Goal: Task Accomplishment & Management: Use online tool/utility

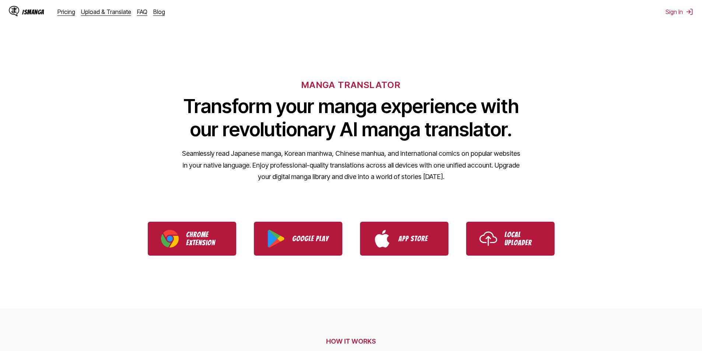
click at [31, 12] on div "IsManga" at bounding box center [33, 11] width 22 height 7
click at [683, 16] on div "IsManga Pricing Upload & Translate FAQ Blog Sign In Pricing Upload & Translate …" at bounding box center [351, 12] width 702 height 24
click at [677, 12] on button "Sign In" at bounding box center [679, 11] width 28 height 7
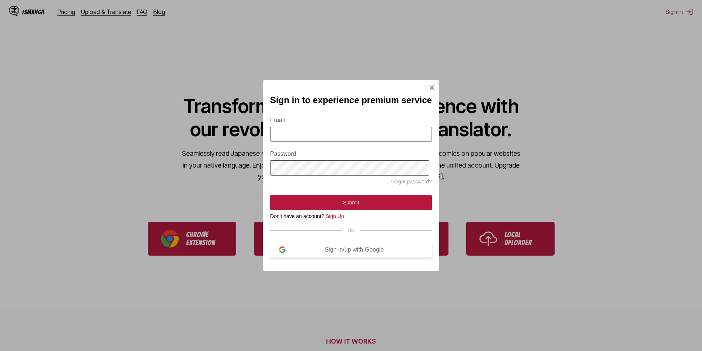
click at [328, 253] on div "Sign in/up with Google" at bounding box center [353, 249] width 137 height 7
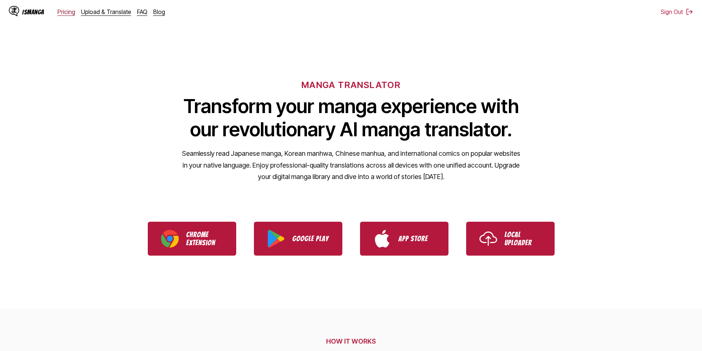
click at [61, 11] on link "Pricing" at bounding box center [66, 11] width 18 height 7
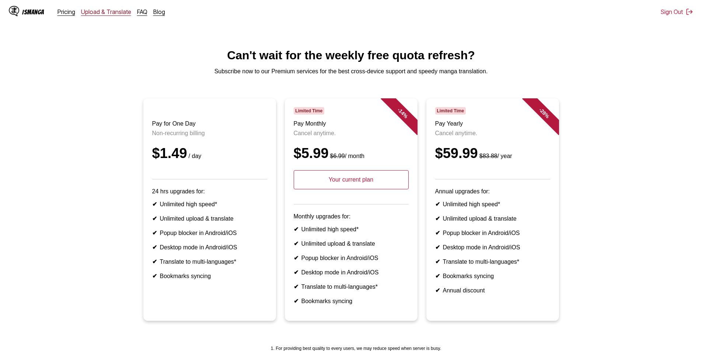
click at [102, 12] on link "Upload & Translate" at bounding box center [106, 11] width 50 height 7
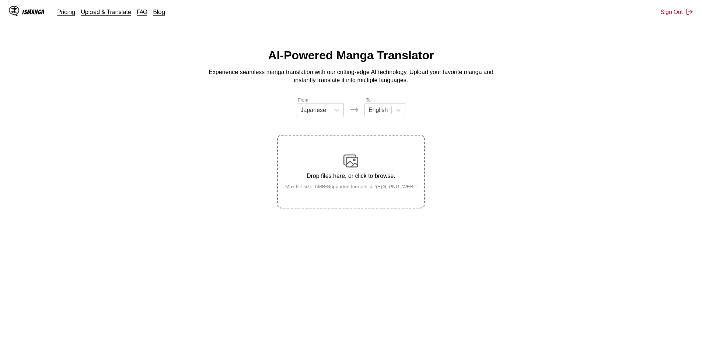
click at [360, 178] on p "Drop files here, or click to browse." at bounding box center [350, 176] width 143 height 7
click at [0, 0] on input "Drop files here, or click to browse. Max file size: 5MB • Supported formats: JP…" at bounding box center [0, 0] width 0 height 0
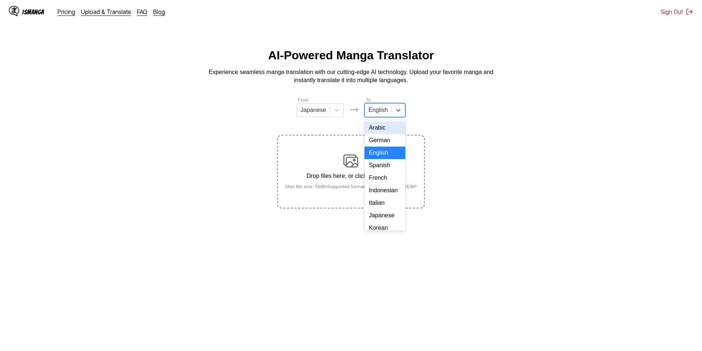
click at [389, 110] on div "English" at bounding box center [378, 110] width 27 height 11
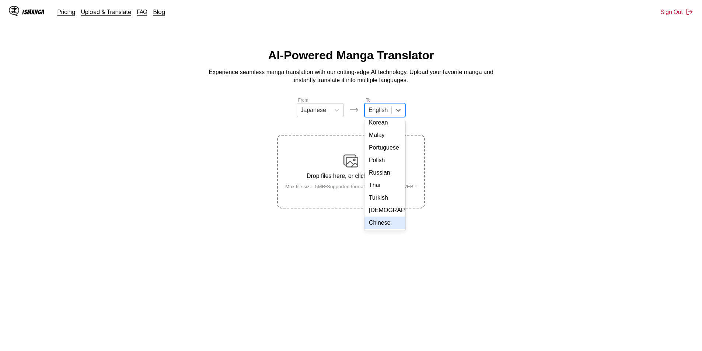
click at [388, 224] on div "Chinese" at bounding box center [384, 223] width 41 height 13
click at [364, 172] on div "Drop files here, or click to browse. Max file size: 5MB • Supported formats: JP…" at bounding box center [350, 172] width 143 height 36
click at [0, 0] on input "Drop files here, or click to browse. Max file size: 5MB • Supported formats: JP…" at bounding box center [0, 0] width 0 height 0
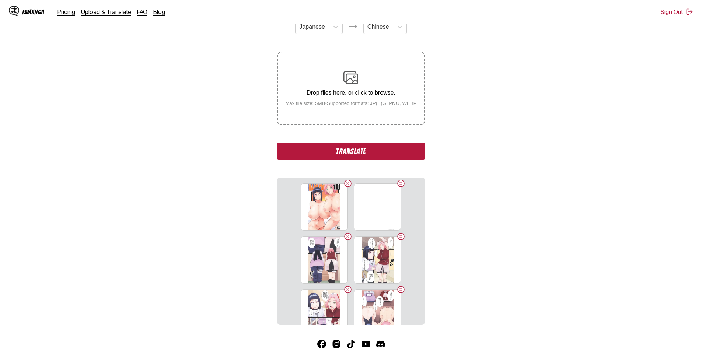
scroll to position [65, 0]
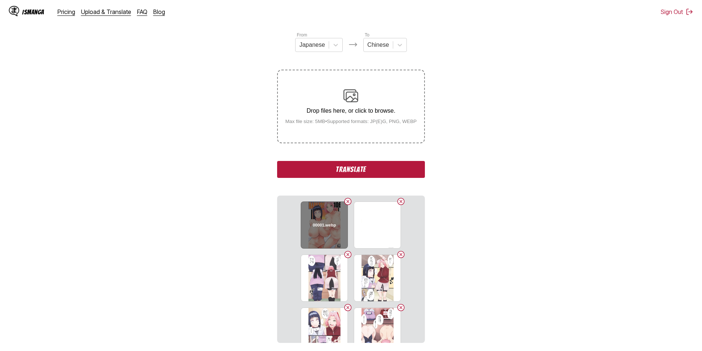
click at [309, 222] on div "00001.webp" at bounding box center [324, 224] width 47 height 47
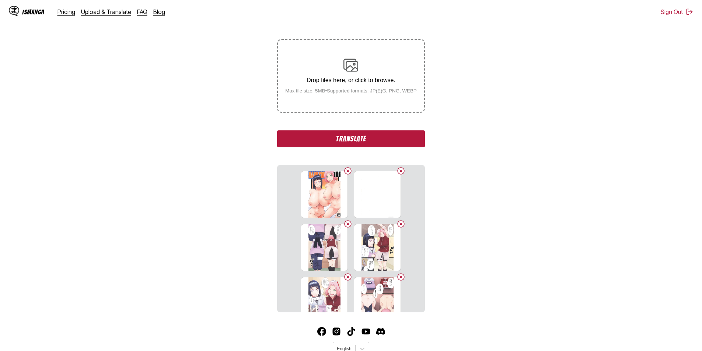
scroll to position [123, 0]
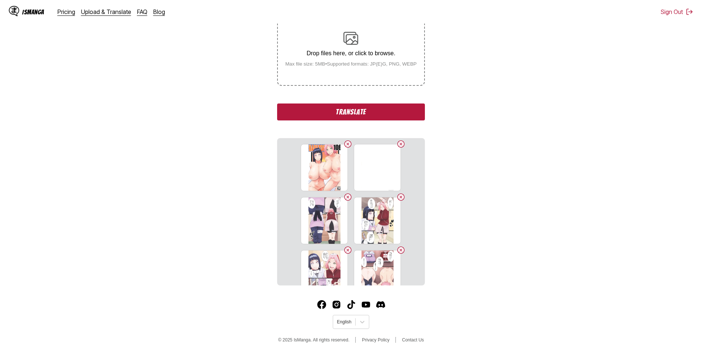
click at [301, 106] on button "Translate" at bounding box center [350, 112] width 147 height 17
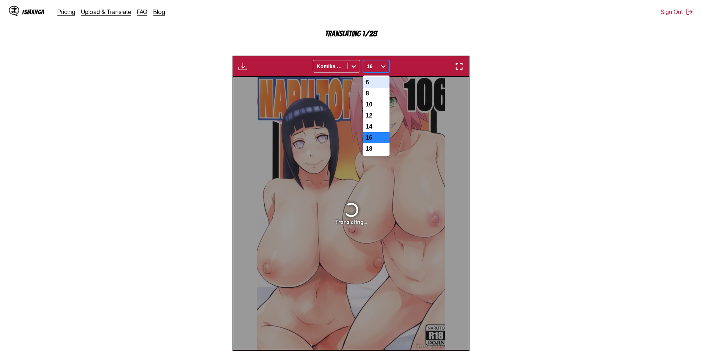
click at [383, 69] on icon at bounding box center [382, 66] width 7 height 7
click at [373, 154] on div "18" at bounding box center [376, 148] width 27 height 11
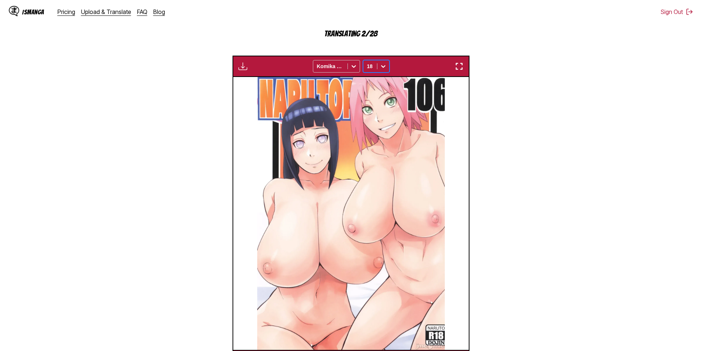
click at [459, 68] on img "button" at bounding box center [459, 66] width 9 height 9
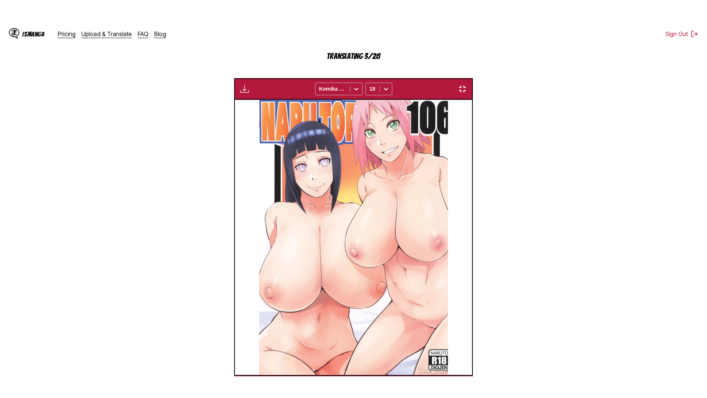
scroll to position [77, 0]
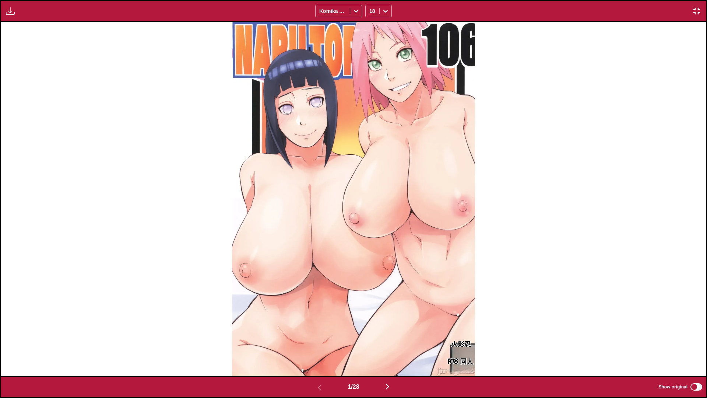
click at [390, 351] on img "button" at bounding box center [387, 386] width 9 height 9
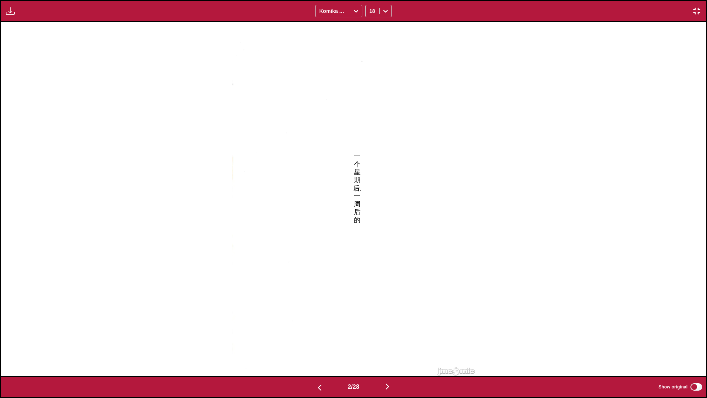
click at [390, 351] on img "button" at bounding box center [387, 386] width 9 height 9
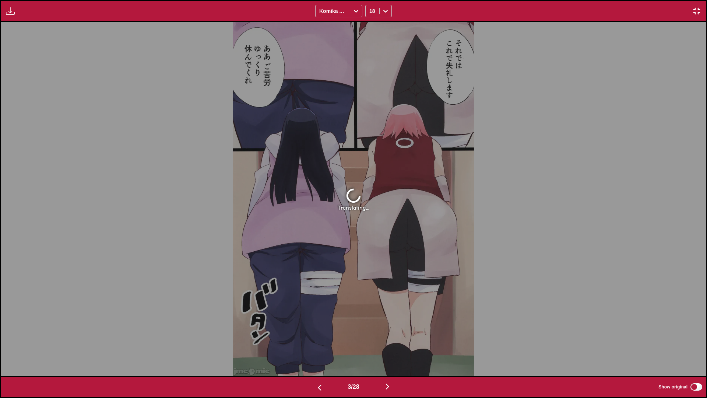
click at [319, 351] on img "button" at bounding box center [319, 387] width 9 height 9
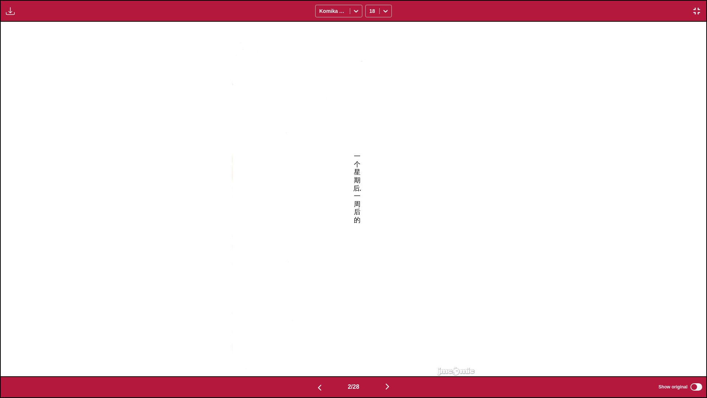
click at [319, 351] on img "button" at bounding box center [319, 387] width 9 height 9
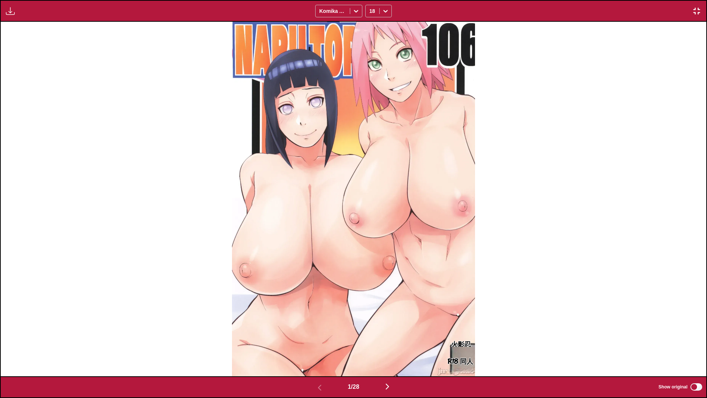
click at [396, 351] on button "button" at bounding box center [387, 387] width 44 height 11
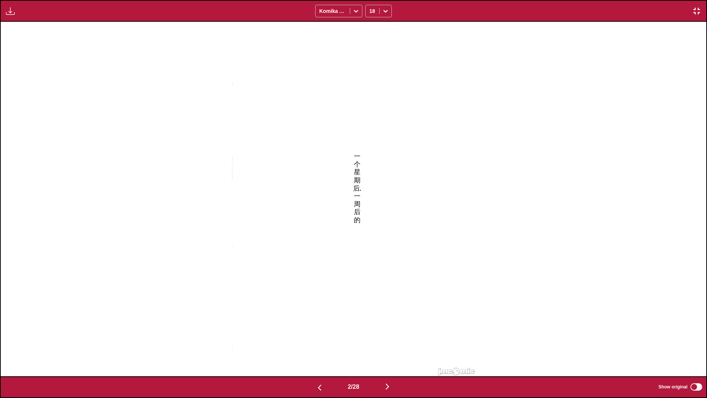
click at [396, 351] on button "button" at bounding box center [387, 387] width 44 height 11
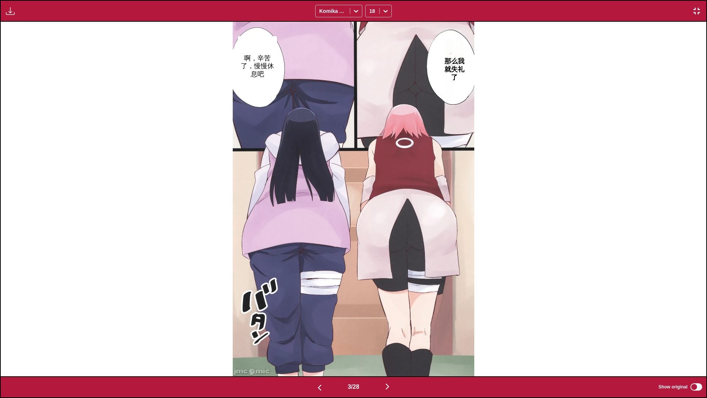
click at [396, 351] on button "button" at bounding box center [387, 387] width 44 height 11
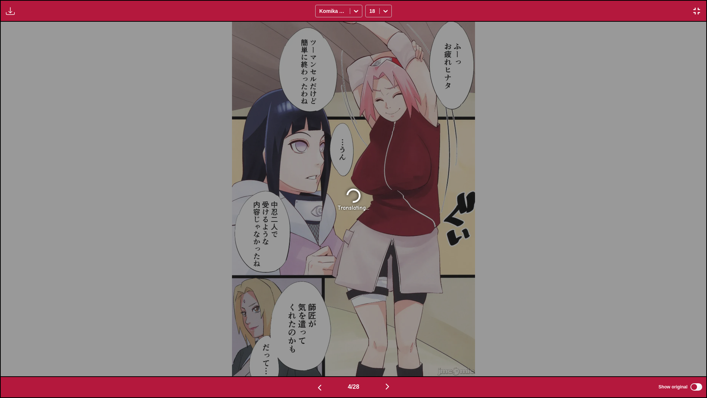
click at [315, 351] on img "button" at bounding box center [319, 387] width 9 height 9
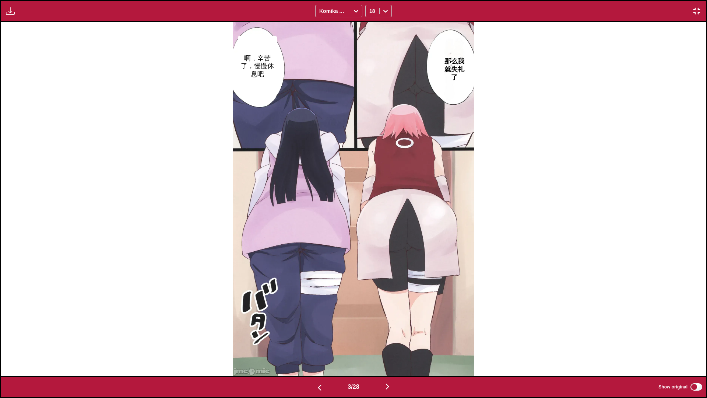
click at [391, 351] on img "button" at bounding box center [387, 386] width 9 height 9
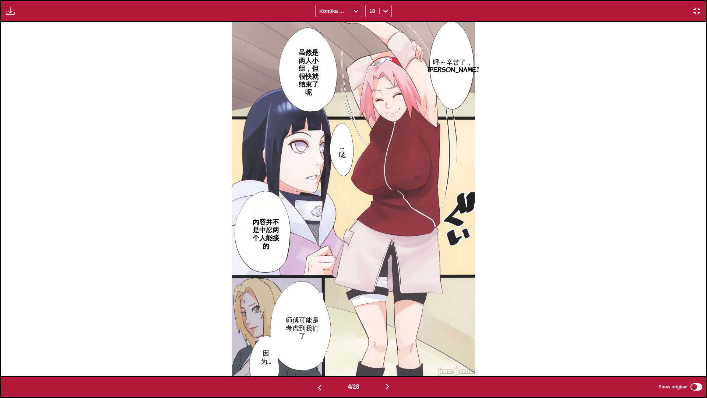
click at [391, 351] on img "button" at bounding box center [387, 386] width 9 height 9
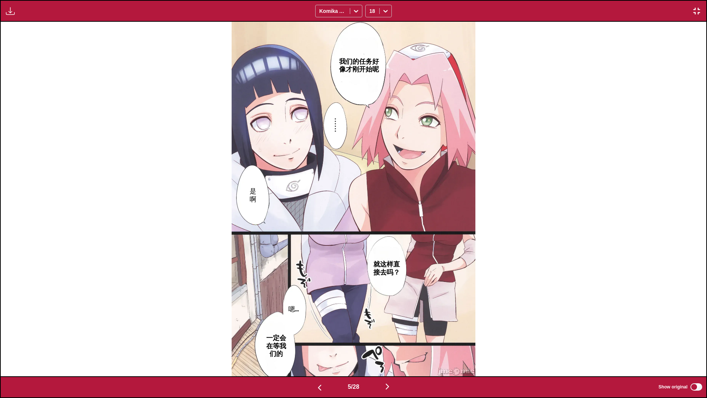
click at [392, 351] on img "button" at bounding box center [387, 386] width 9 height 9
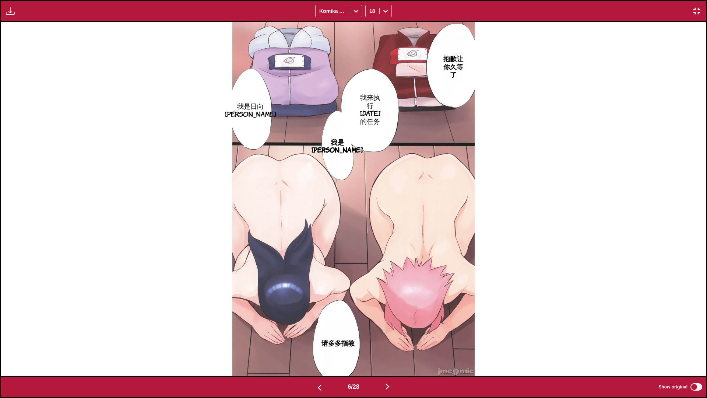
click at [391, 351] on img "button" at bounding box center [387, 386] width 9 height 9
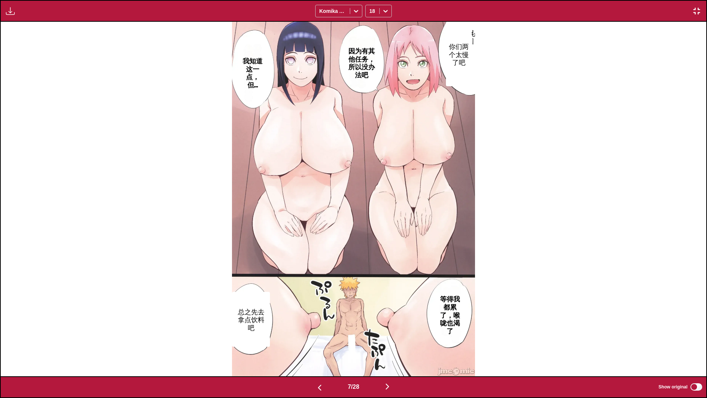
click at [391, 351] on img "button" at bounding box center [387, 386] width 9 height 9
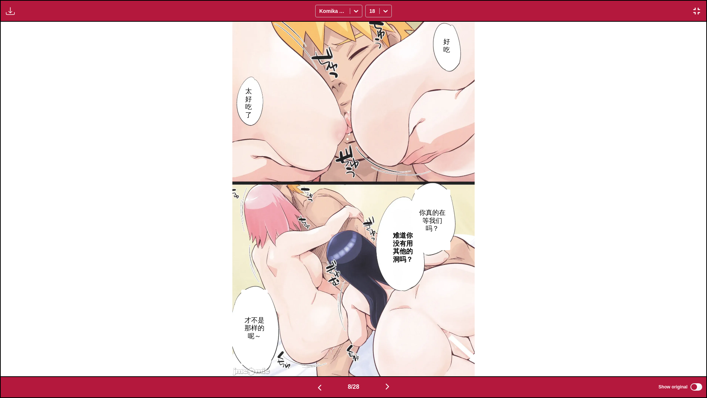
click at [391, 351] on img "button" at bounding box center [387, 386] width 9 height 9
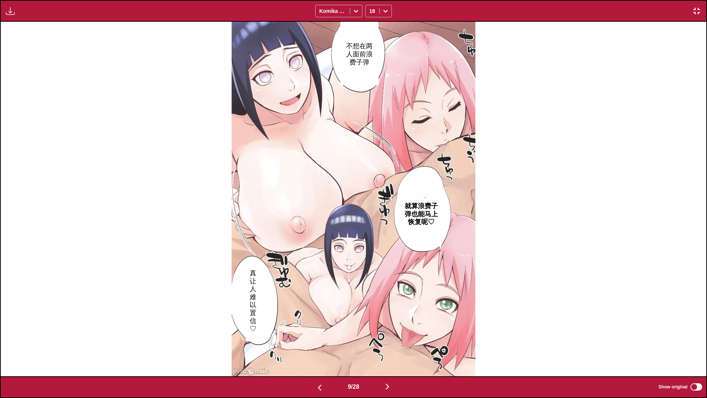
click at [391, 351] on img "button" at bounding box center [387, 386] width 9 height 9
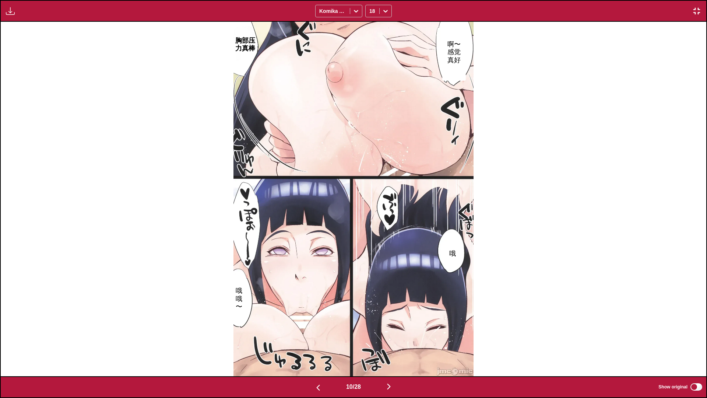
click at [391, 351] on img "button" at bounding box center [389, 386] width 9 height 9
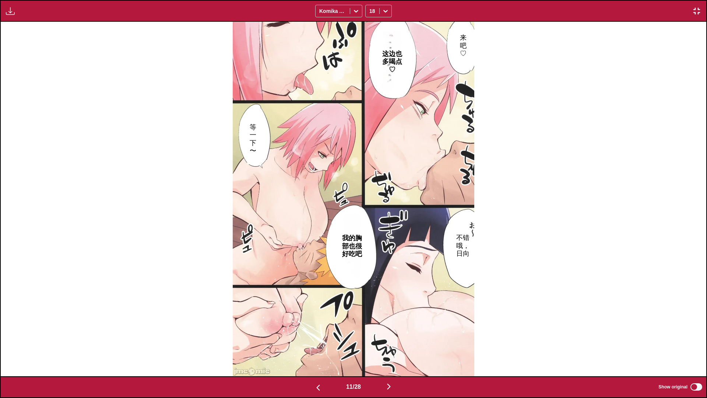
click at [700, 11] on img "button" at bounding box center [697, 11] width 9 height 9
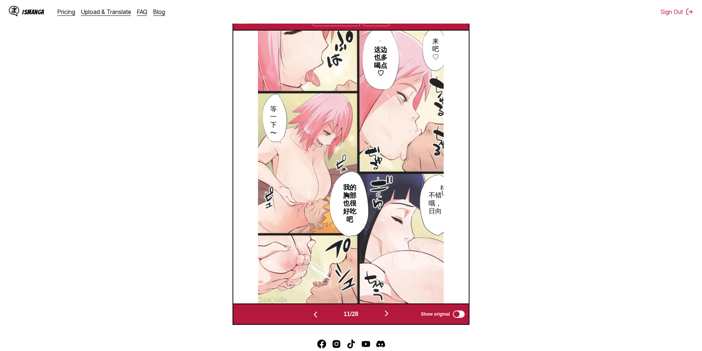
scroll to position [258, 0]
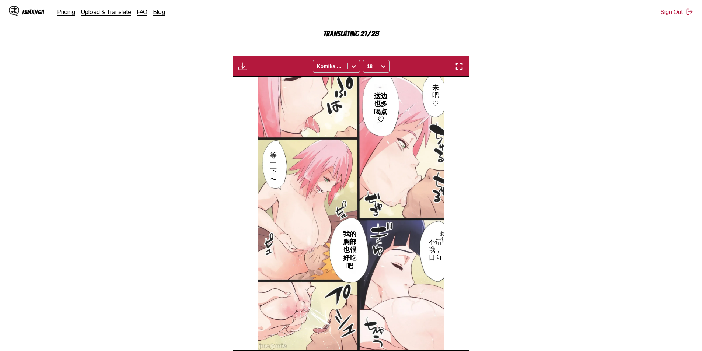
click at [462, 68] on img "button" at bounding box center [459, 66] width 9 height 9
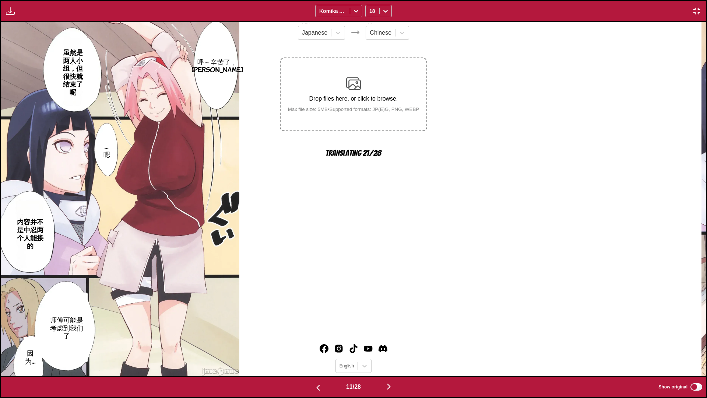
scroll to position [0, 7058]
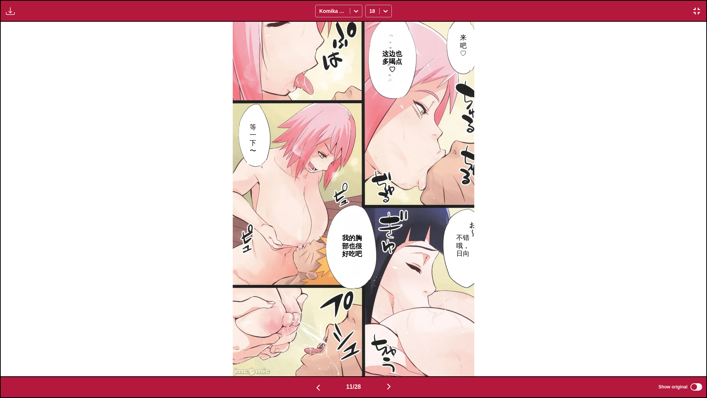
click at [316, 351] on img "button" at bounding box center [318, 387] width 9 height 9
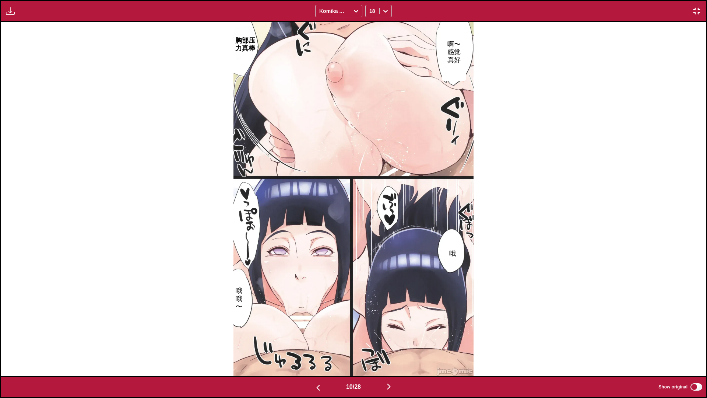
click at [385, 351] on button "button" at bounding box center [389, 387] width 44 height 11
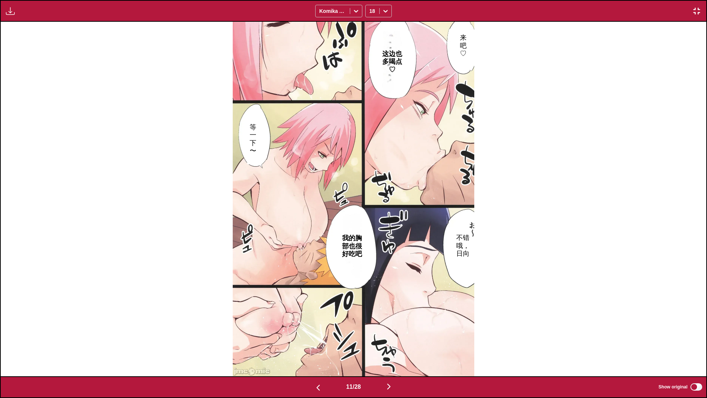
click at [386, 351] on button "button" at bounding box center [389, 387] width 44 height 11
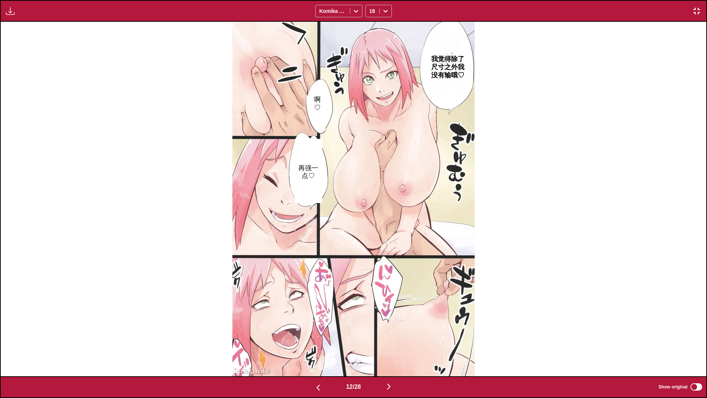
click at [391, 351] on img "button" at bounding box center [389, 386] width 9 height 9
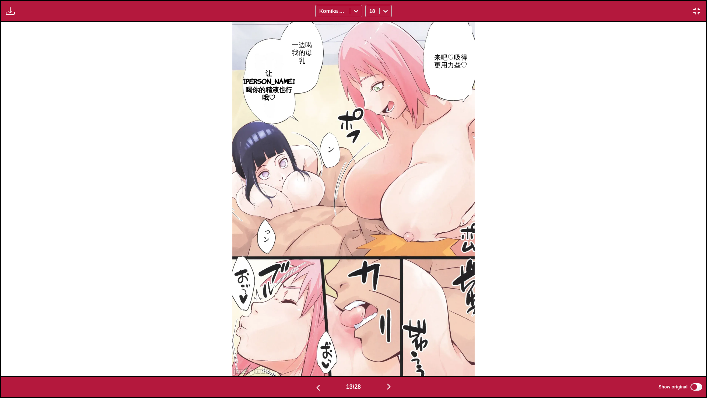
click at [389, 351] on div "13 / 28 Show original" at bounding box center [353, 387] width 707 height 22
click at [391, 351] on img "button" at bounding box center [389, 386] width 9 height 9
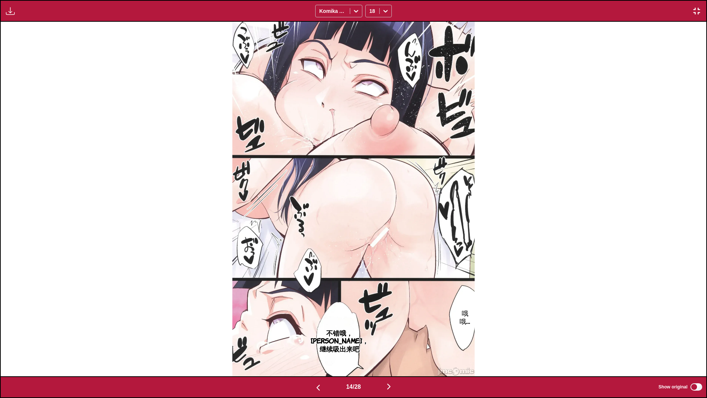
click at [391, 351] on img "button" at bounding box center [389, 386] width 9 height 9
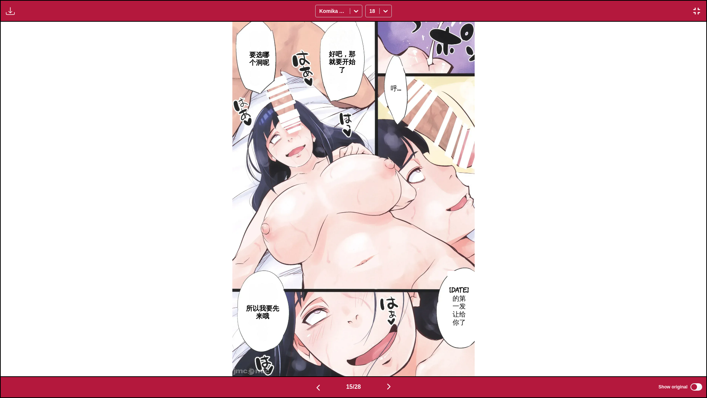
click at [392, 351] on img "button" at bounding box center [389, 386] width 9 height 9
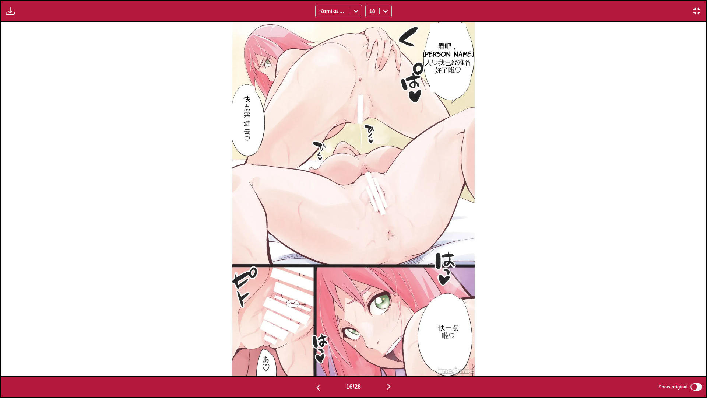
click at [390, 351] on img "button" at bounding box center [389, 386] width 9 height 9
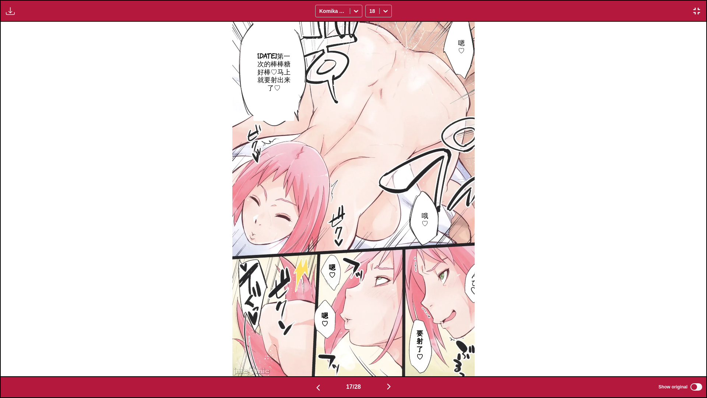
click at [393, 351] on img "button" at bounding box center [389, 386] width 9 height 9
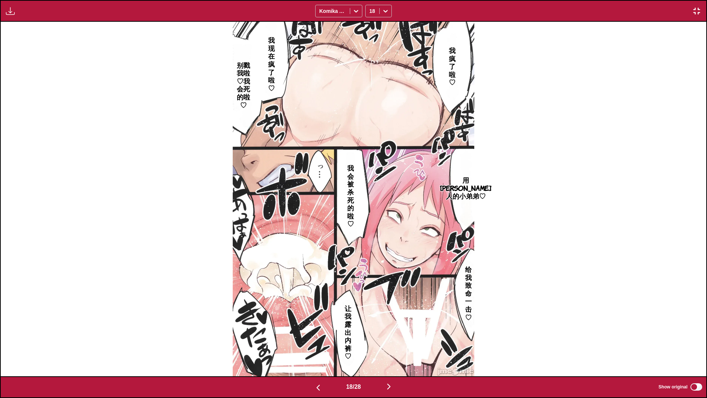
click at [390, 351] on img "button" at bounding box center [389, 386] width 9 height 9
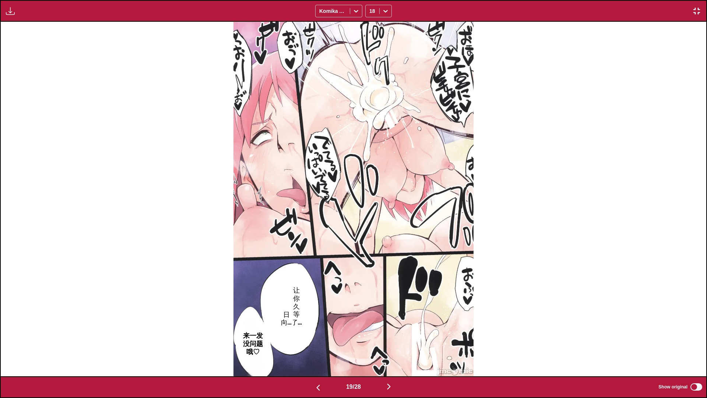
click at [390, 351] on img "button" at bounding box center [389, 386] width 9 height 9
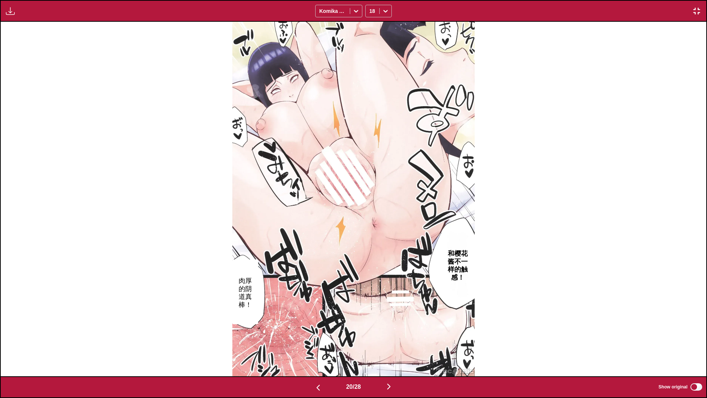
click at [390, 351] on img "button" at bounding box center [389, 386] width 9 height 9
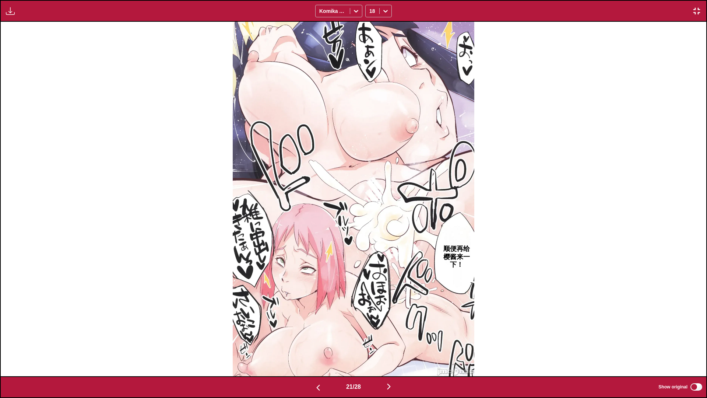
click at [390, 351] on img "button" at bounding box center [389, 386] width 9 height 9
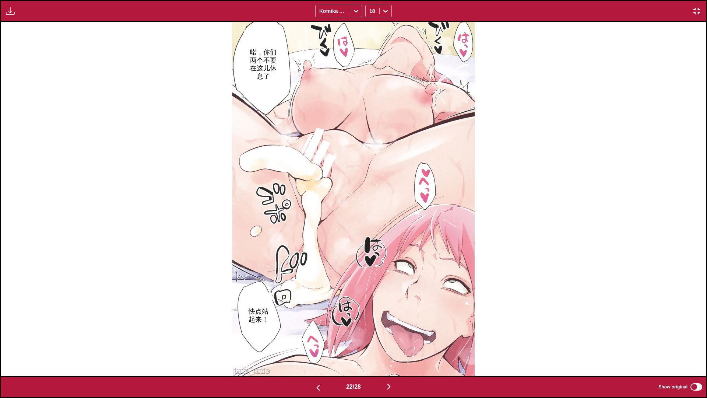
click at [390, 351] on img "button" at bounding box center [389, 386] width 9 height 9
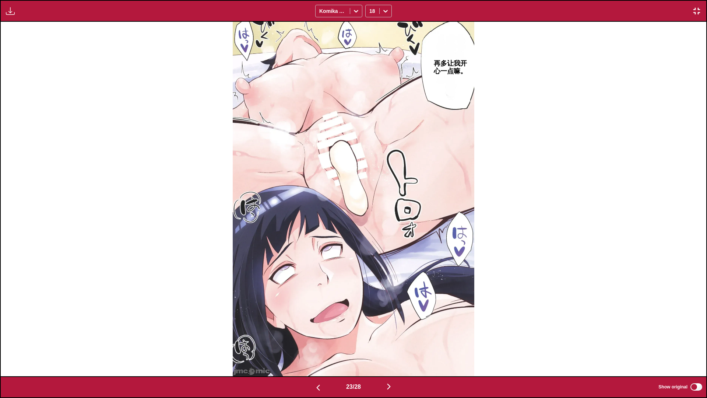
click at [390, 351] on img "button" at bounding box center [389, 386] width 9 height 9
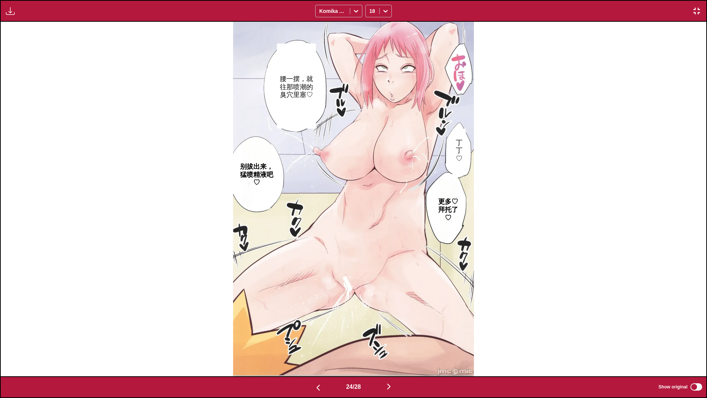
click at [390, 351] on img "button" at bounding box center [389, 386] width 9 height 9
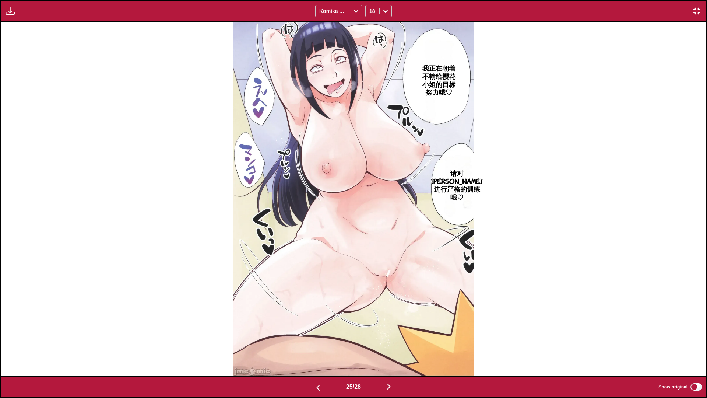
click at [390, 351] on img "button" at bounding box center [389, 386] width 9 height 9
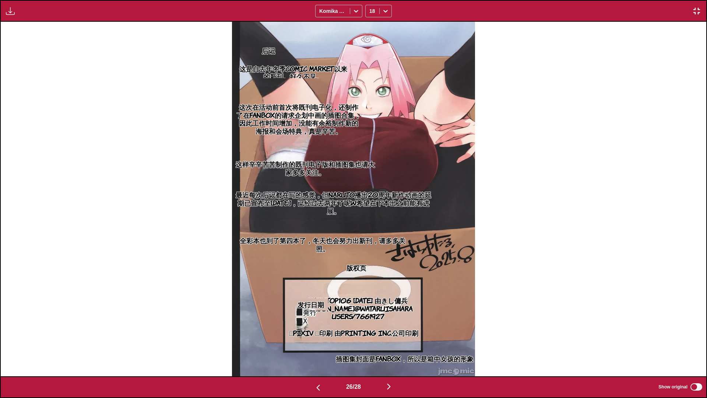
click at [392, 351] on img "button" at bounding box center [389, 386] width 9 height 9
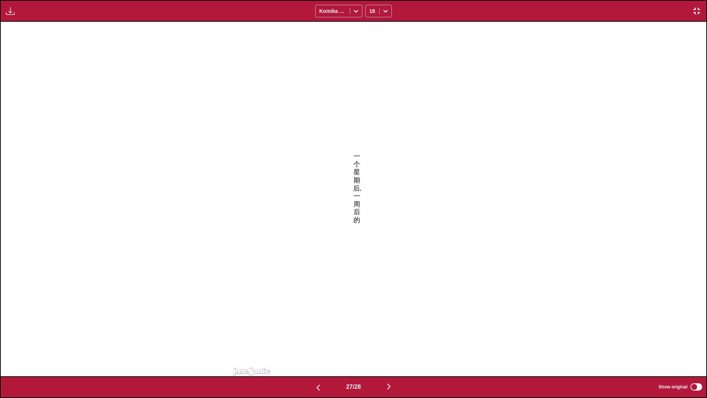
click at [392, 351] on img "button" at bounding box center [389, 386] width 9 height 9
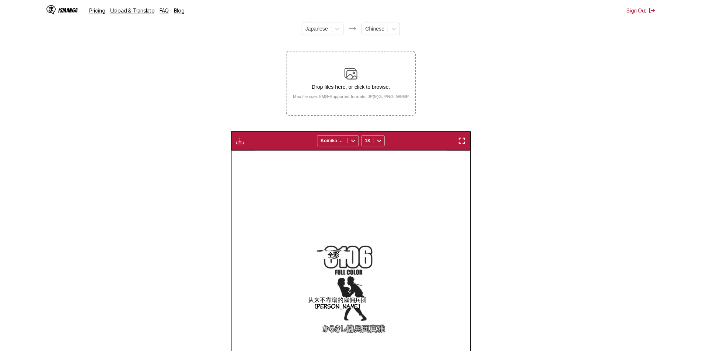
scroll to position [0, 6353]
